Goal: Transaction & Acquisition: Purchase product/service

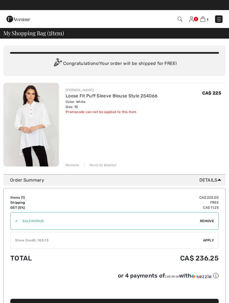
click at [220, 18] on img at bounding box center [219, 19] width 6 height 6
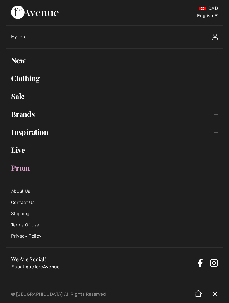
click at [29, 98] on link "Sale Toggle submenu" at bounding box center [115, 96] width 218 height 12
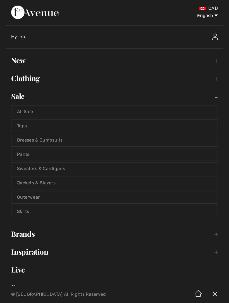
click at [48, 144] on link "Dresses & Jumpsuits" at bounding box center [114, 140] width 206 height 12
click at [56, 139] on link "Dresses & Jumpsuits" at bounding box center [114, 140] width 206 height 12
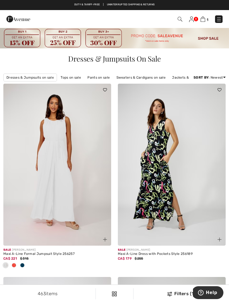
click at [41, 76] on link "Dresses & Jumpsuits on sale" at bounding box center [30, 78] width 54 height 8
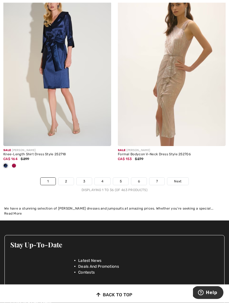
scroll to position [3428, 0]
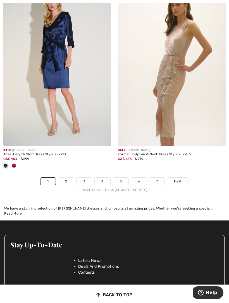
click at [183, 178] on link "Next" at bounding box center [177, 181] width 21 height 7
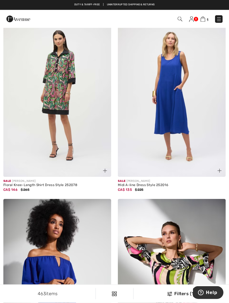
scroll to position [443, 0]
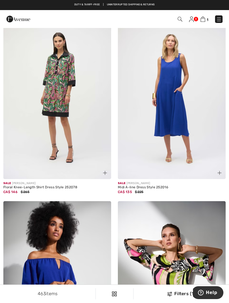
click at [62, 103] on img at bounding box center [57, 98] width 108 height 162
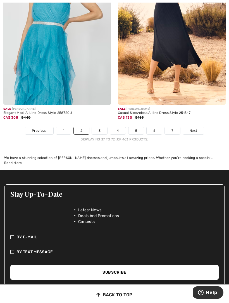
scroll to position [3495, 0]
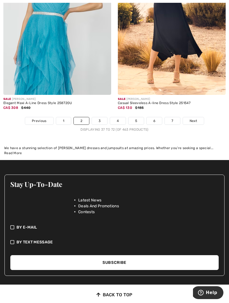
click at [194, 119] on span "Next" at bounding box center [194, 120] width 8 height 5
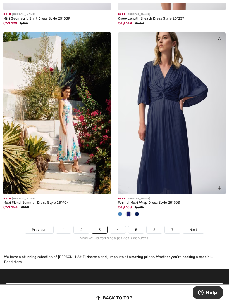
scroll to position [3422, 0]
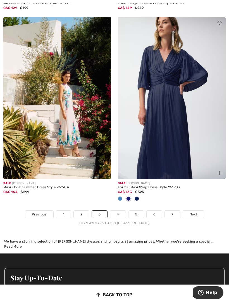
click at [197, 213] on link "Next" at bounding box center [193, 214] width 21 height 7
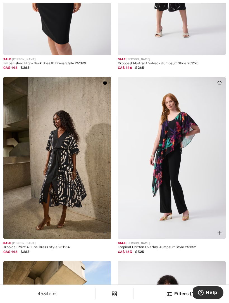
scroll to position [742, 0]
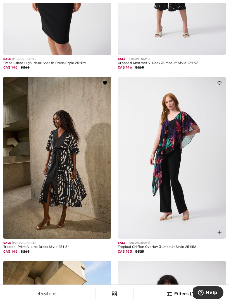
click at [70, 199] on img at bounding box center [57, 158] width 108 height 162
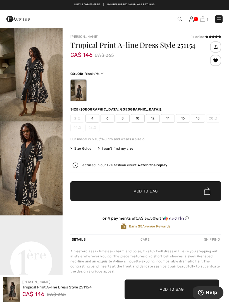
click at [154, 122] on span "12" at bounding box center [153, 118] width 14 height 8
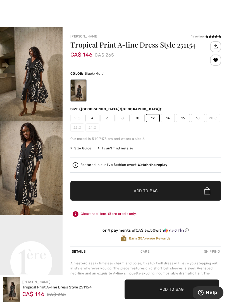
scroll to position [7, 0]
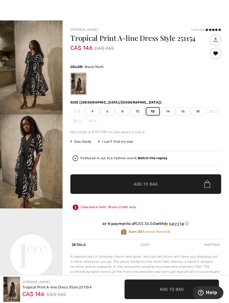
click at [204, 30] on div "1 review" at bounding box center [206, 29] width 30 height 5
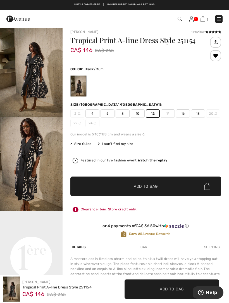
scroll to position [0, 0]
